Goal: Transaction & Acquisition: Register for event/course

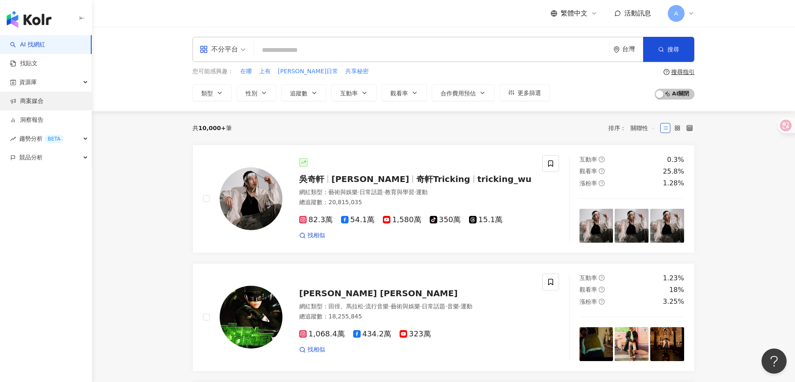
click at [39, 104] on link "商案媒合" at bounding box center [26, 101] width 33 height 8
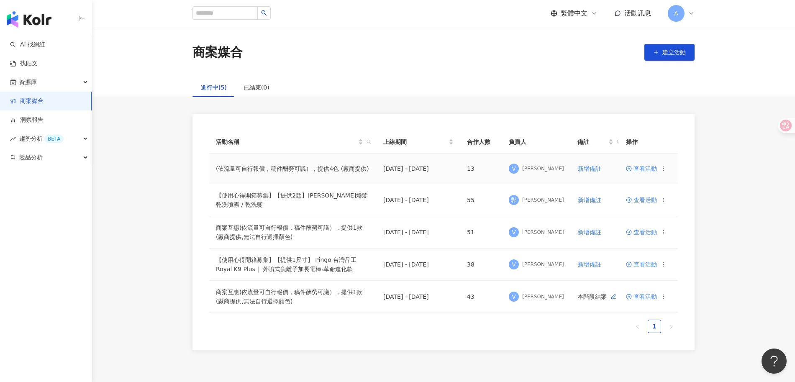
click at [637, 170] on span "查看活動" at bounding box center [641, 169] width 31 height 6
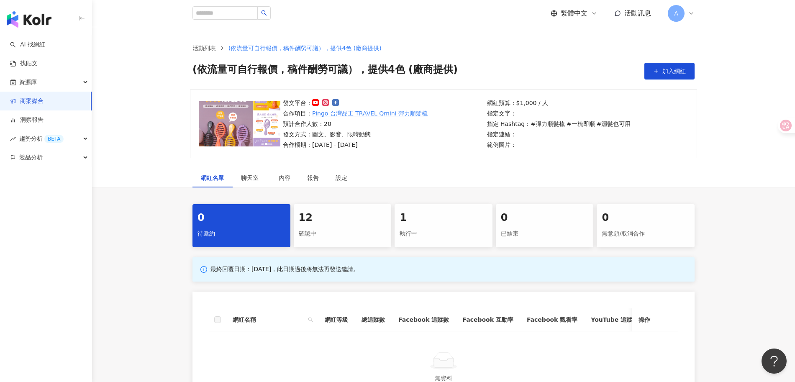
click at [324, 213] on div "12" at bounding box center [343, 218] width 88 height 14
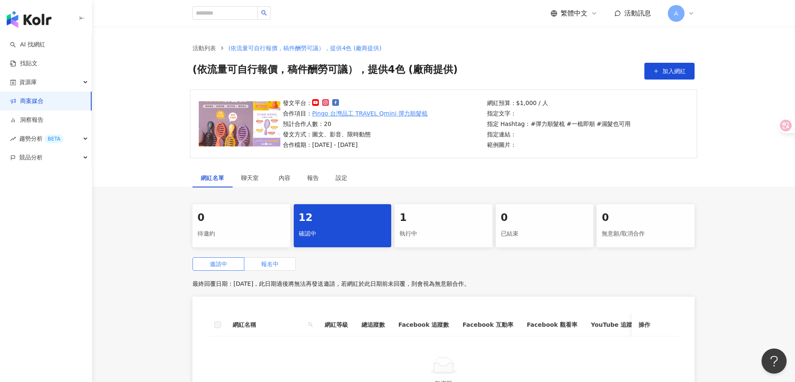
click at [278, 263] on span "報名中" at bounding box center [270, 264] width 18 height 7
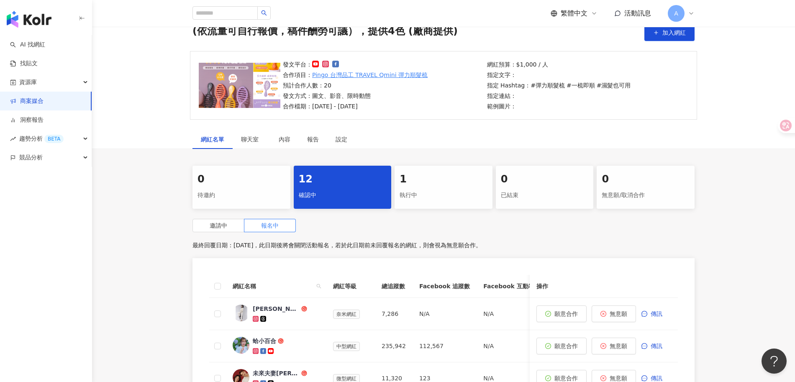
scroll to position [41, 0]
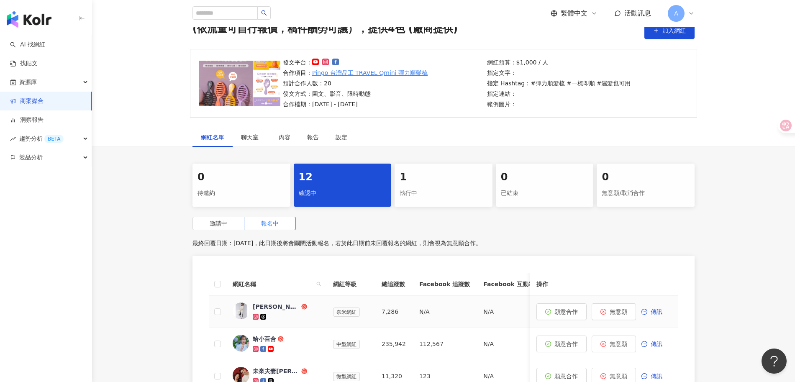
click at [282, 306] on div "[PERSON_NAME]🧚‍♀️小隻開運站·關注我❤️ 伍柒™" at bounding box center [276, 307] width 47 height 8
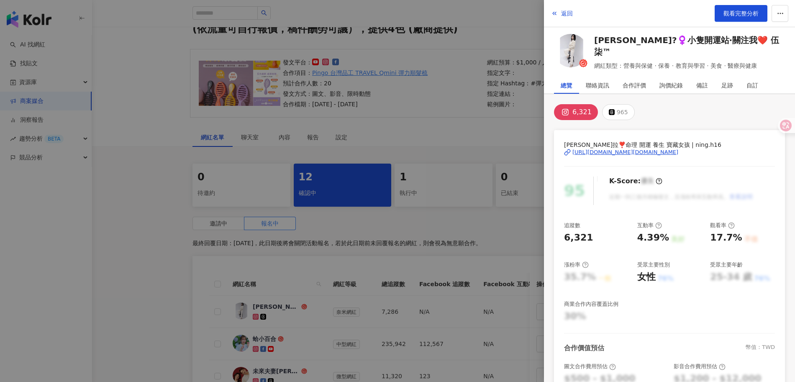
scroll to position [1, 0]
click at [656, 148] on div "[URL][DOMAIN_NAME][DOMAIN_NAME]" at bounding box center [626, 152] width 106 height 8
click at [465, 129] on div at bounding box center [397, 191] width 795 height 382
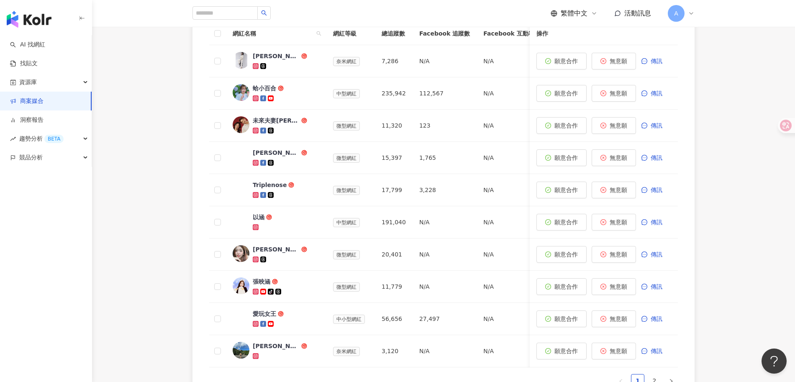
scroll to position [0, 0]
